Goal: Navigation & Orientation: Find specific page/section

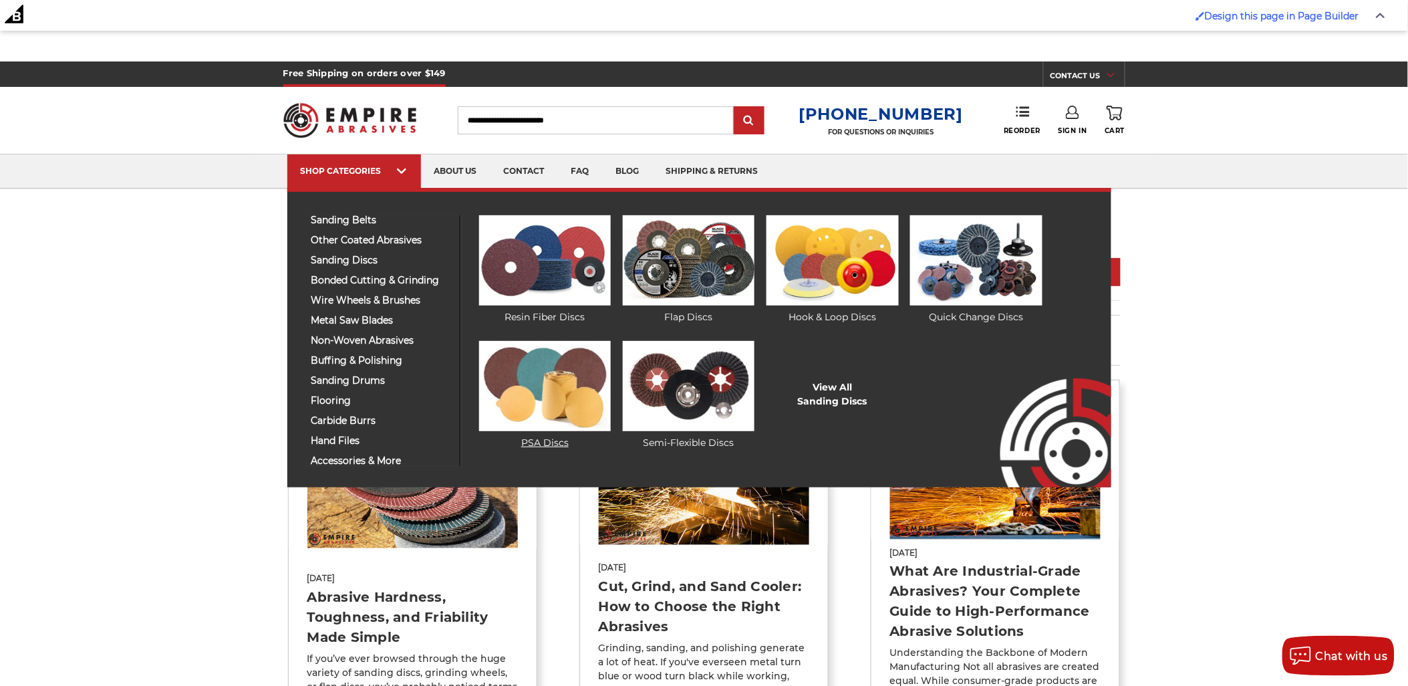
click at [569, 368] on img at bounding box center [545, 386] width 132 height 90
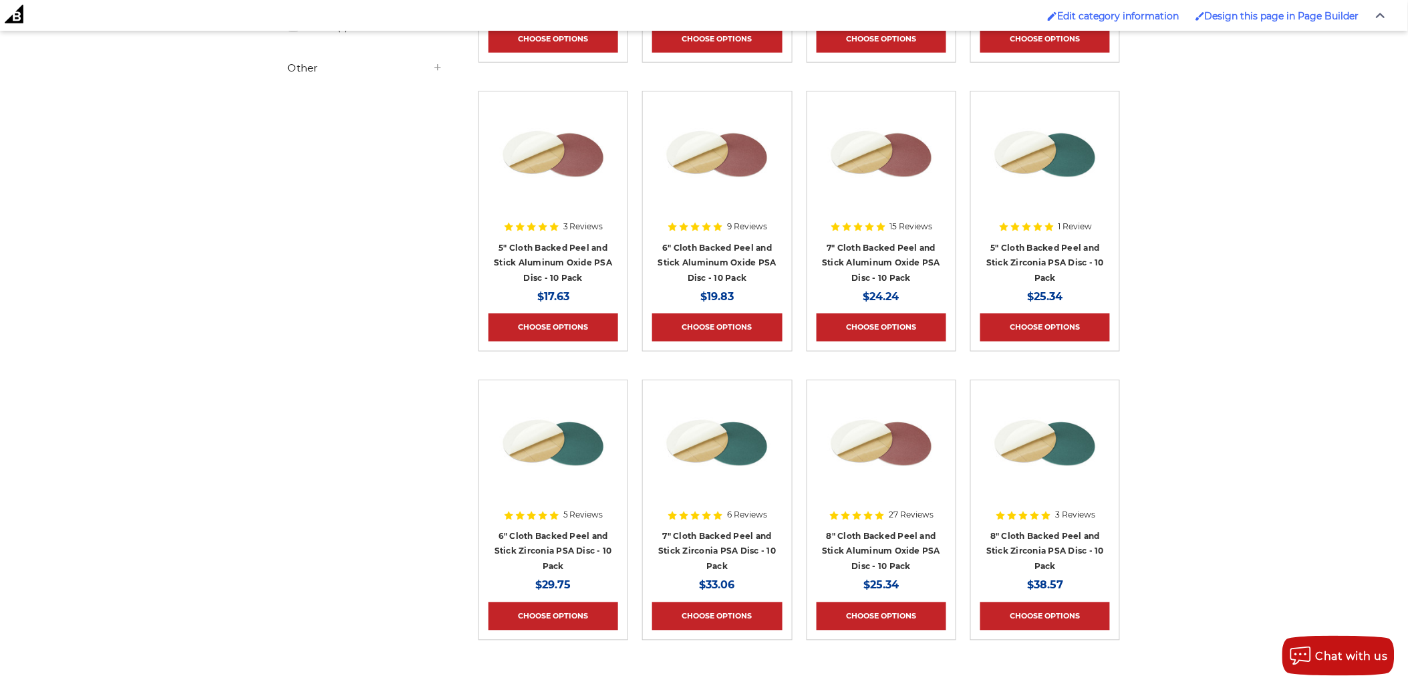
scroll to position [593, 0]
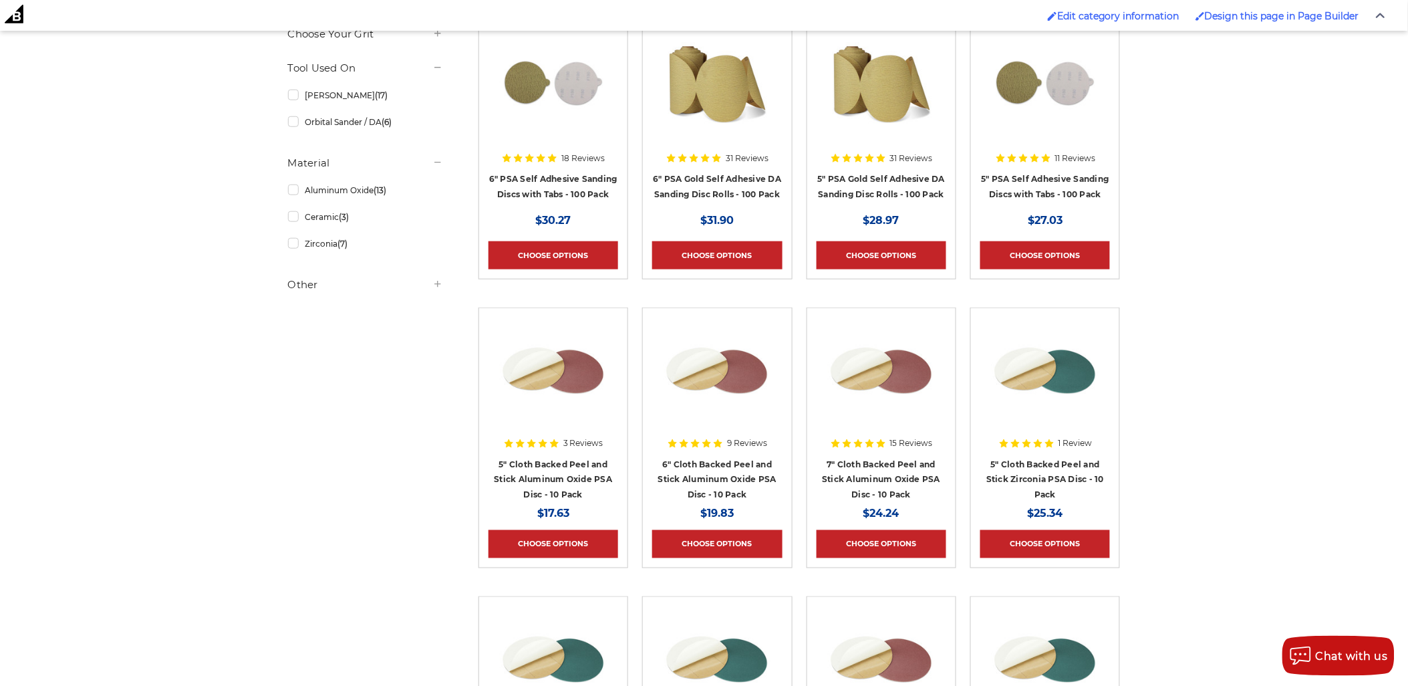
scroll to position [296, 0]
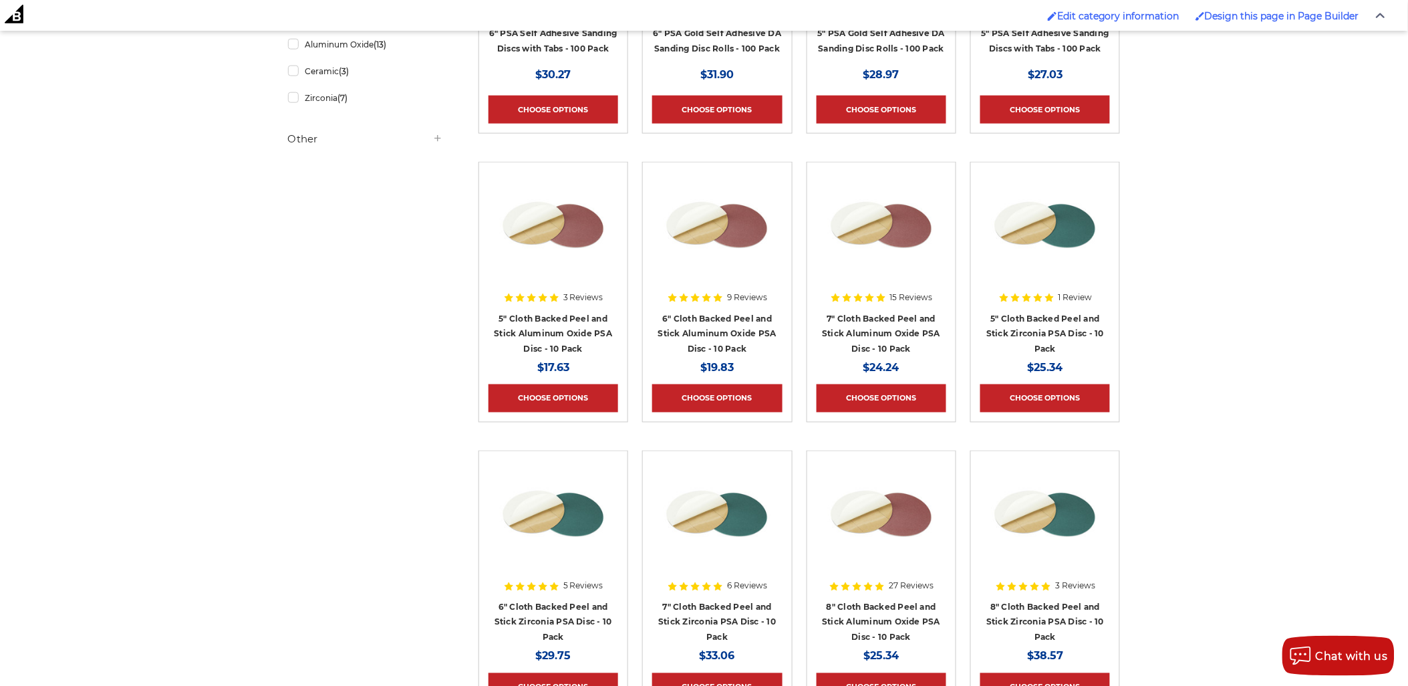
scroll to position [519, 0]
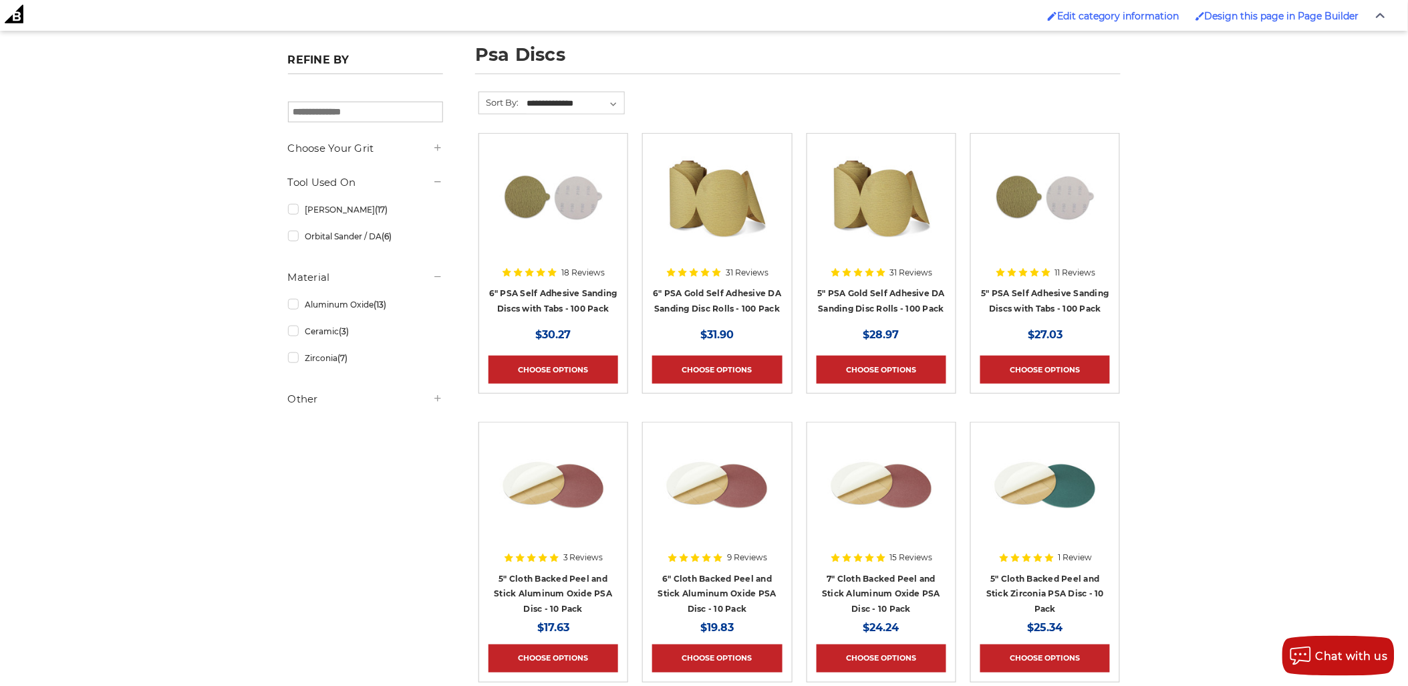
scroll to position [222, 0]
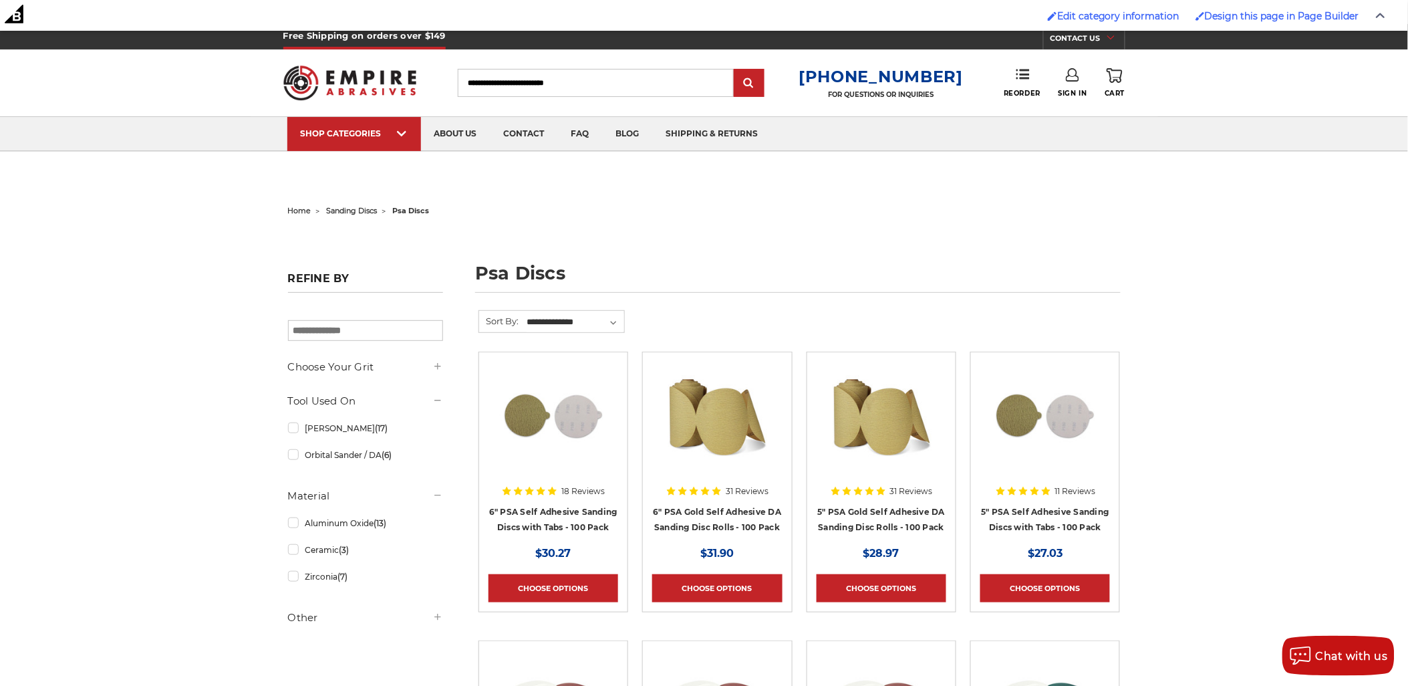
scroll to position [0, 0]
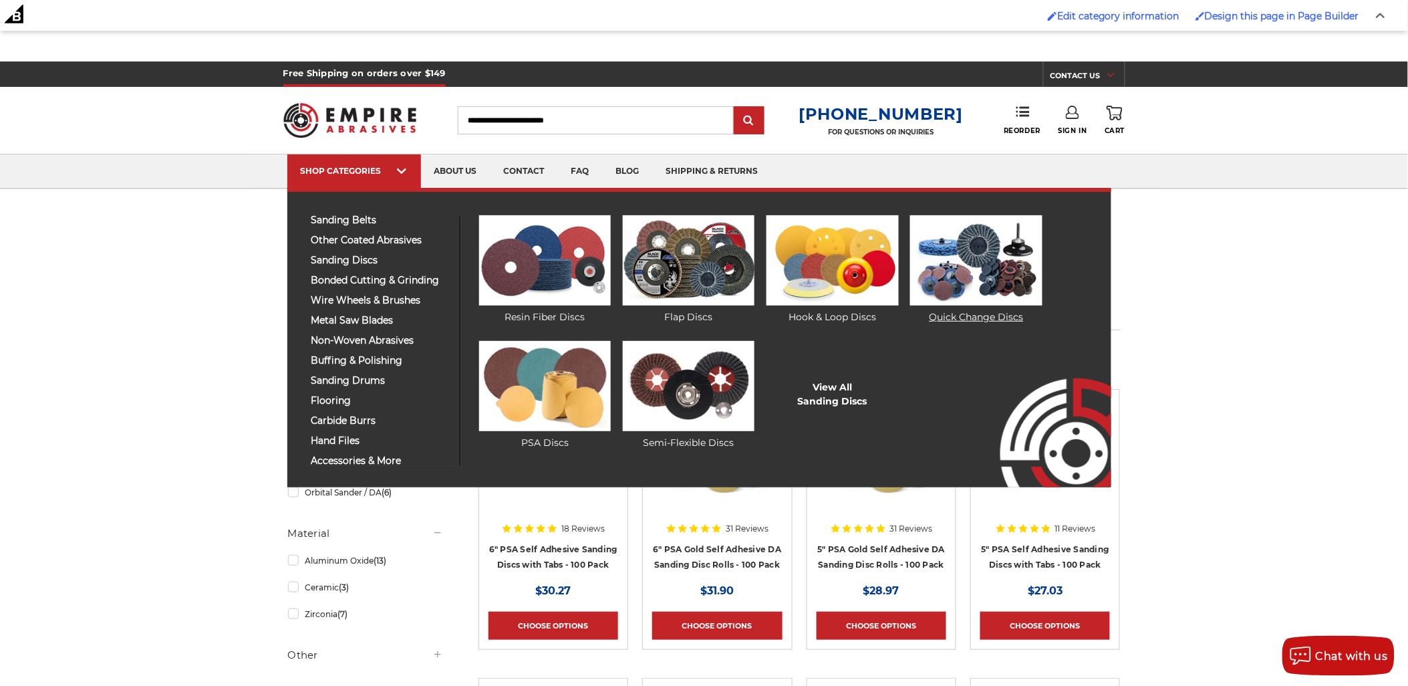
click at [976, 267] on img at bounding box center [976, 260] width 132 height 90
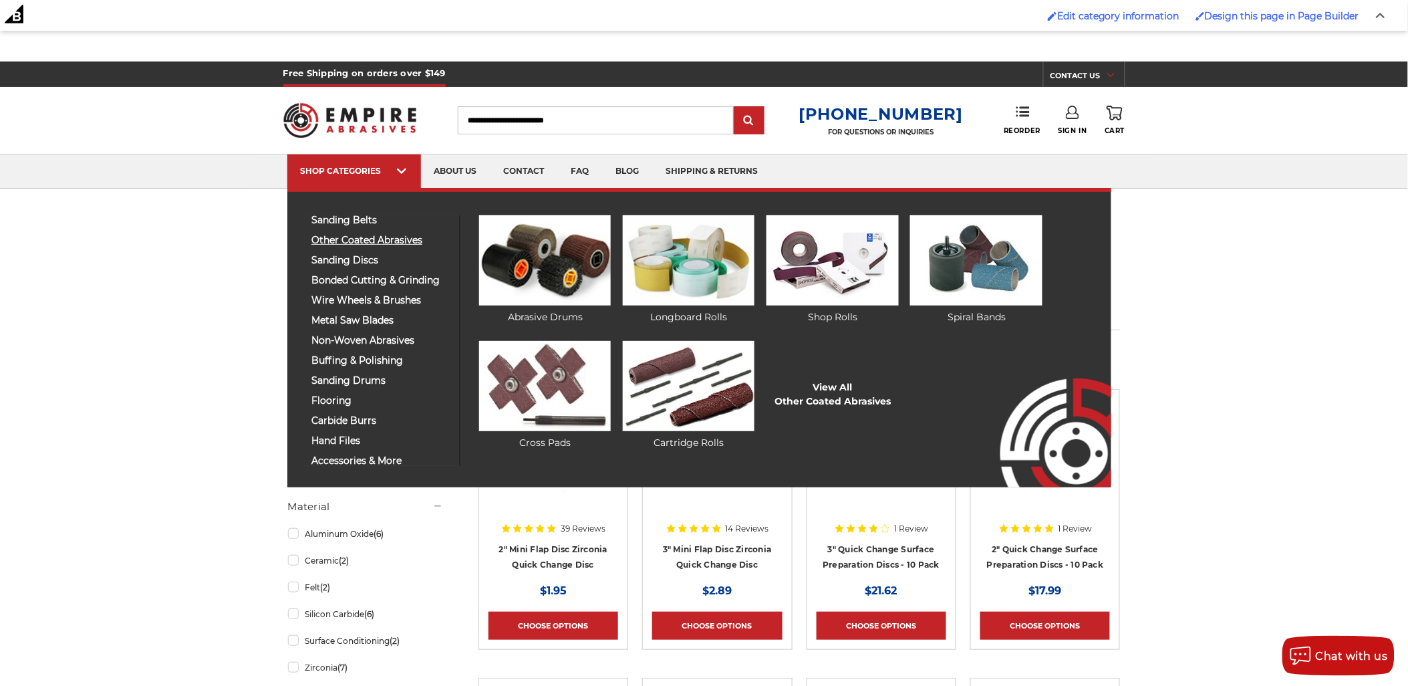
click at [323, 241] on span "other coated abrasives" at bounding box center [380, 240] width 138 height 10
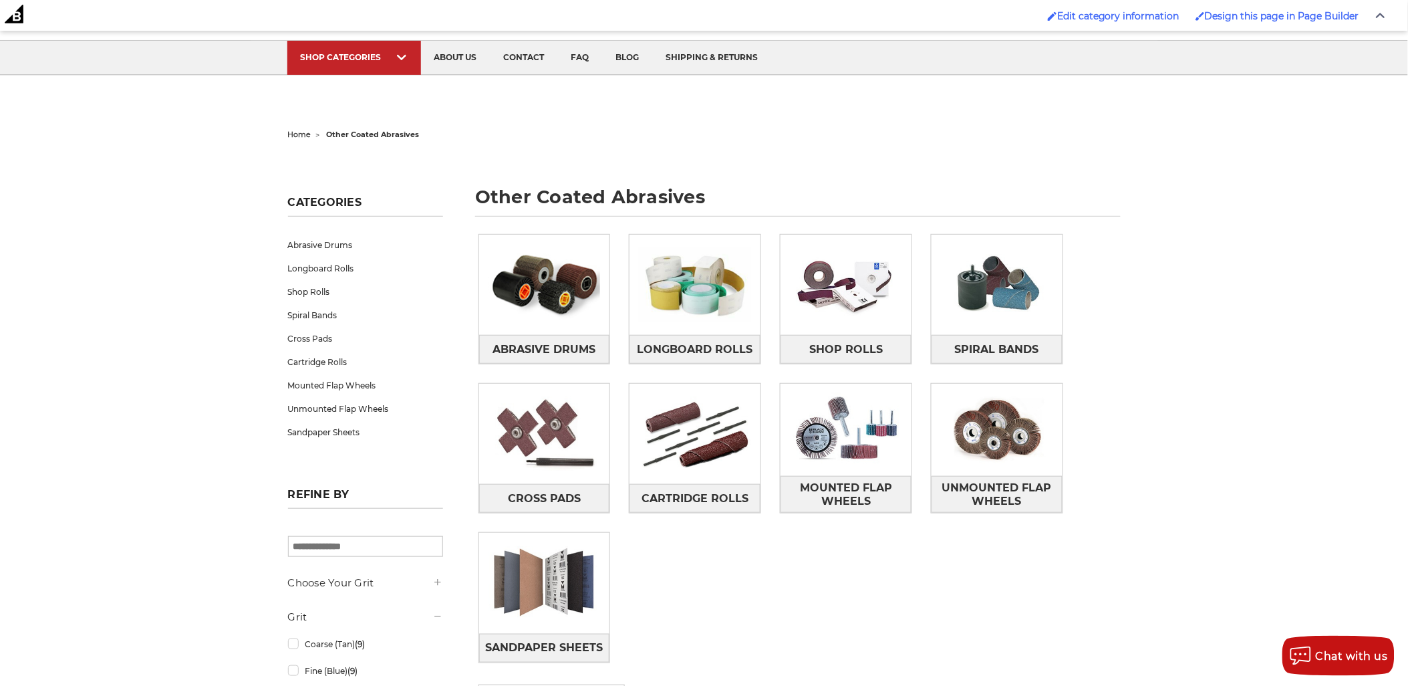
scroll to position [148, 0]
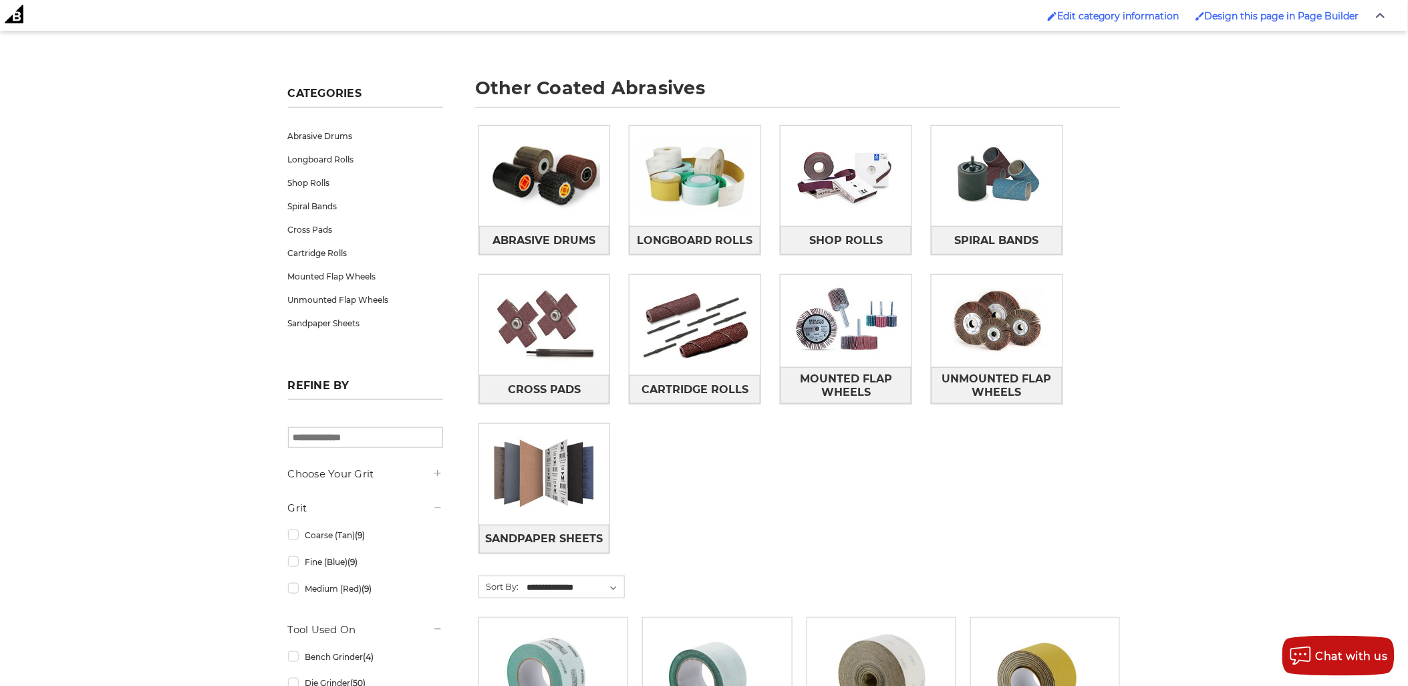
click at [825, 462] on div "Abrasive Drums Longboard Rolls Shop Rolls Spiral Bands Cross Pads Cartridge Rol…" at bounding box center [799, 350] width 661 height 469
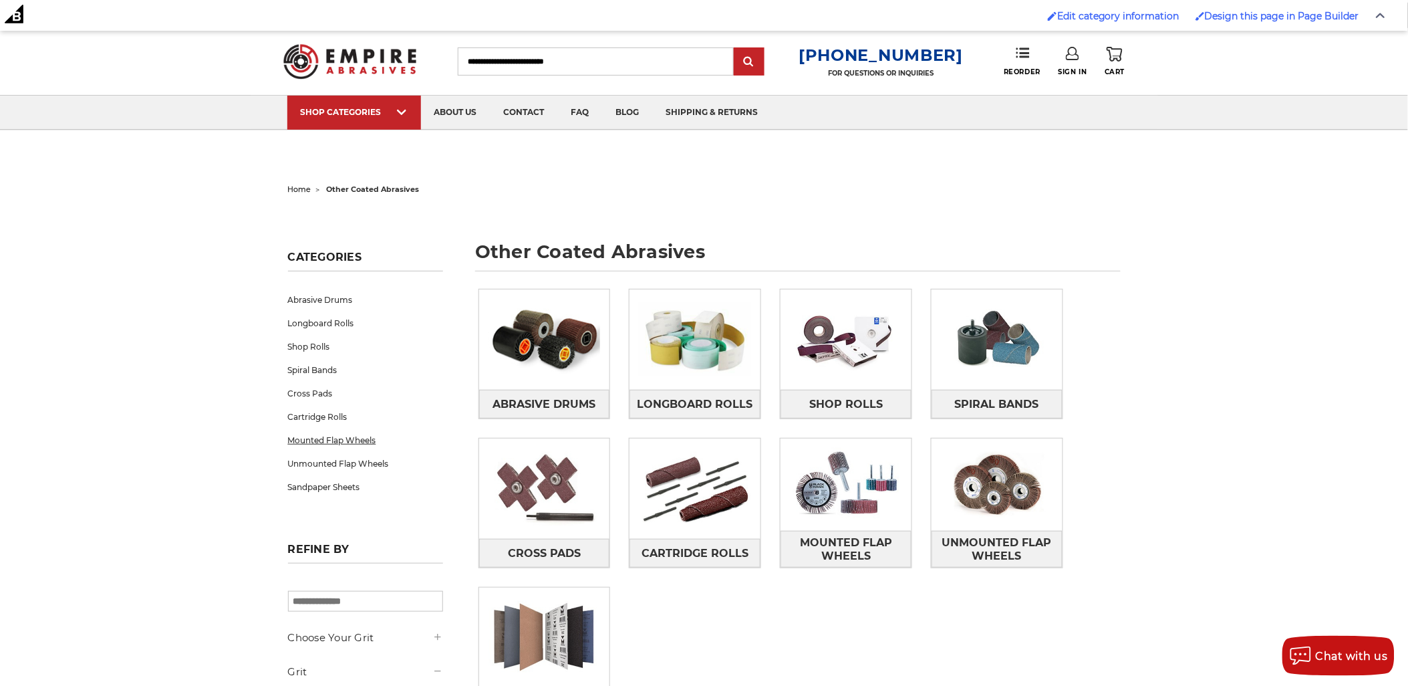
scroll to position [0, 0]
